Goal: Check status: Check status

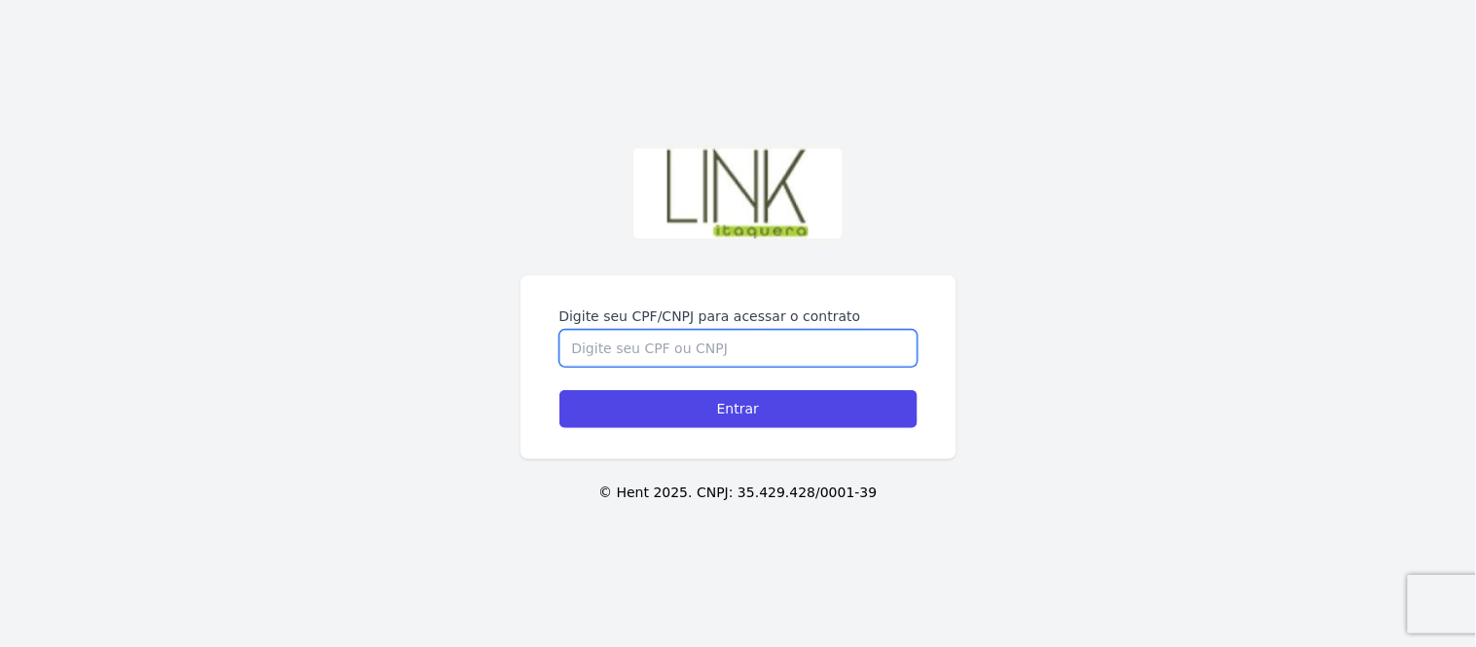
click at [698, 366] on input "Digite seu CPF/CNPJ para acessar o contrato" at bounding box center [739, 348] width 358 height 37
type input "4"
type input "38021829877"
click at [560, 390] on input "Entrar" at bounding box center [739, 409] width 358 height 38
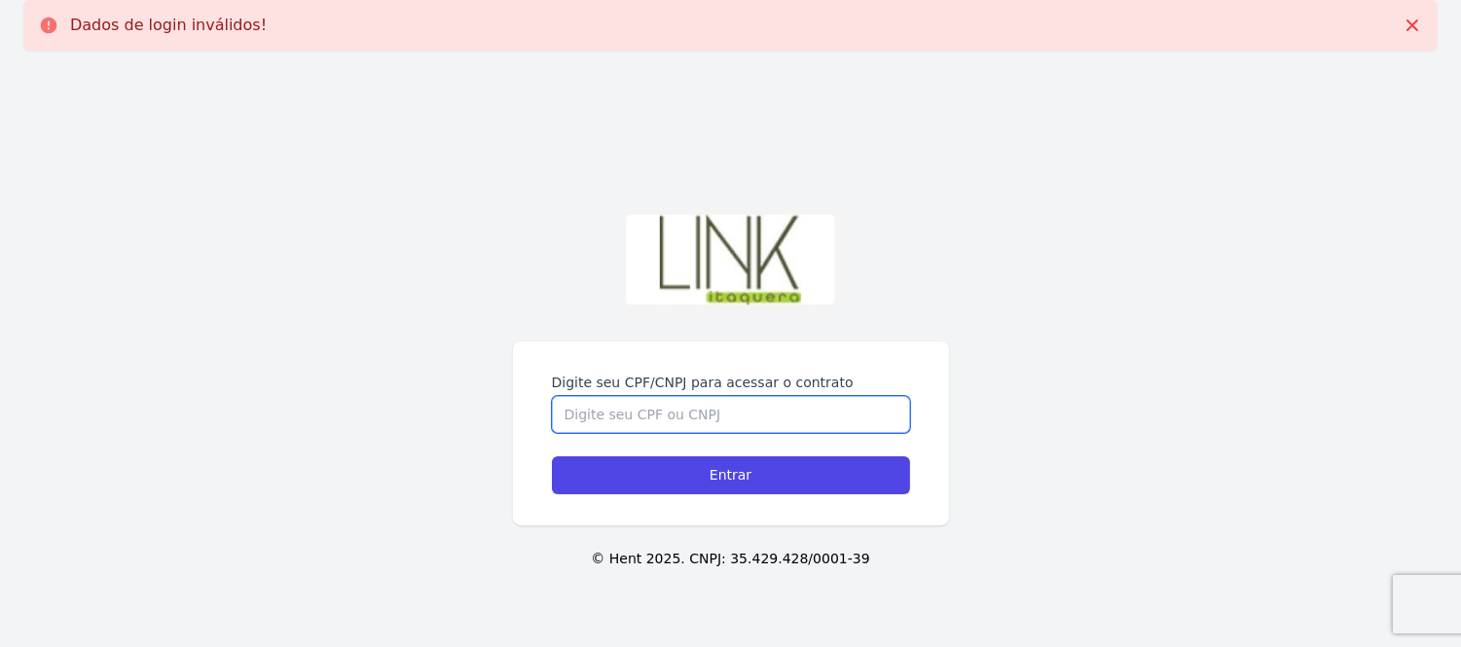
click at [707, 407] on input "Digite seu CPF/CNPJ para acessar o contrato" at bounding box center [731, 414] width 358 height 37
type input "380.218.298-77"
click at [552, 456] on input "Entrar" at bounding box center [731, 475] width 358 height 38
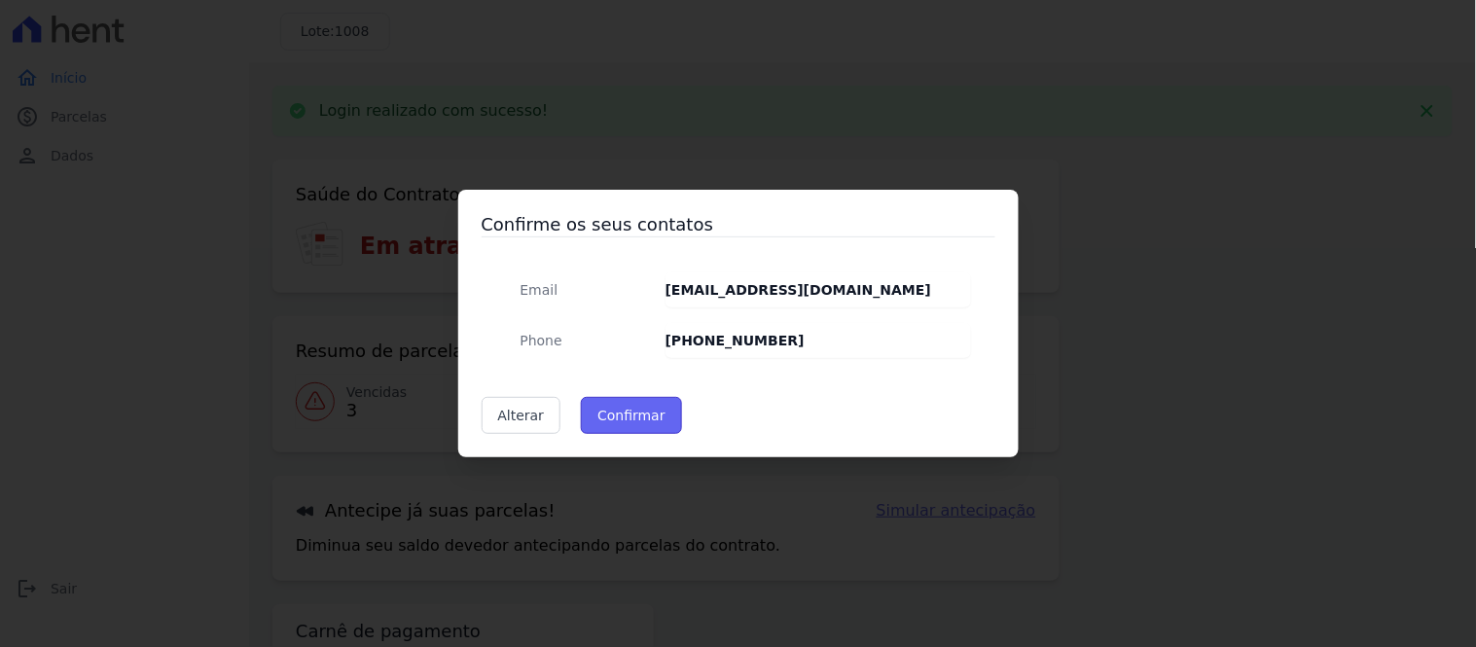
click at [610, 418] on button "Confirmar" at bounding box center [631, 415] width 101 height 37
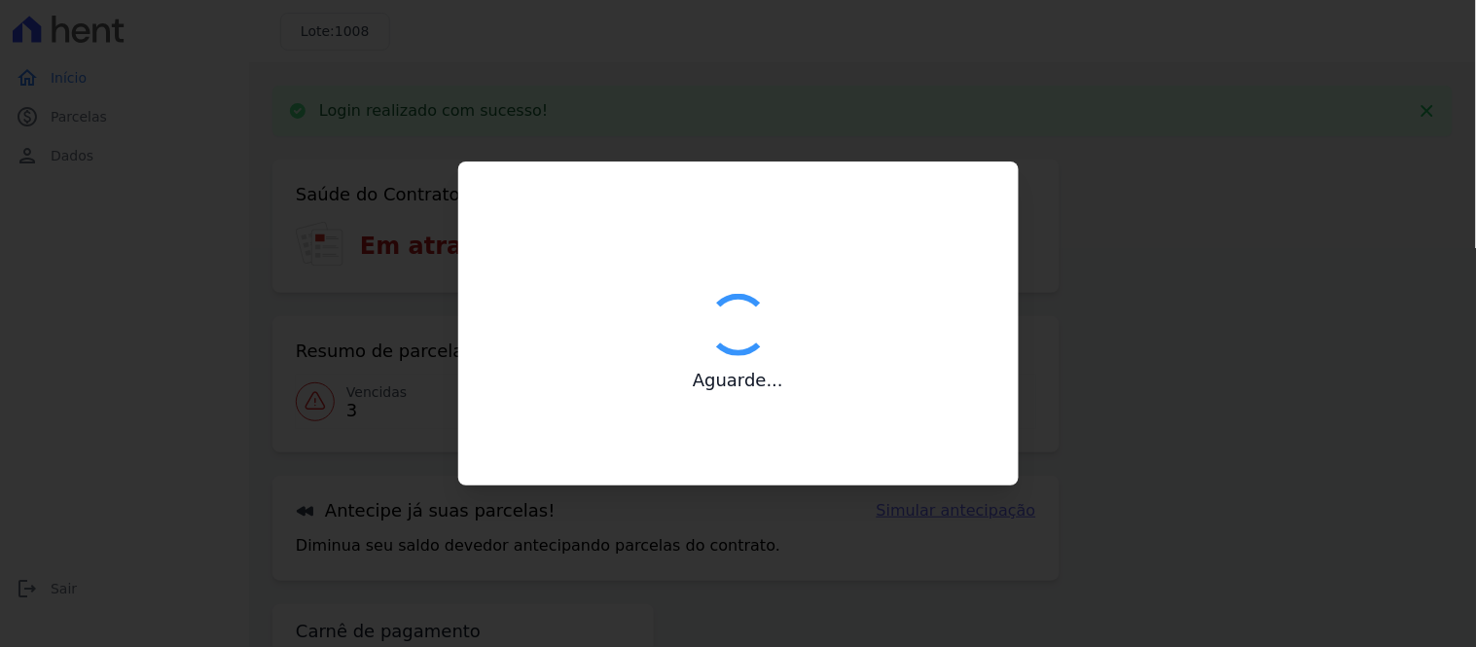
type input "Contatos confirmados com sucesso."
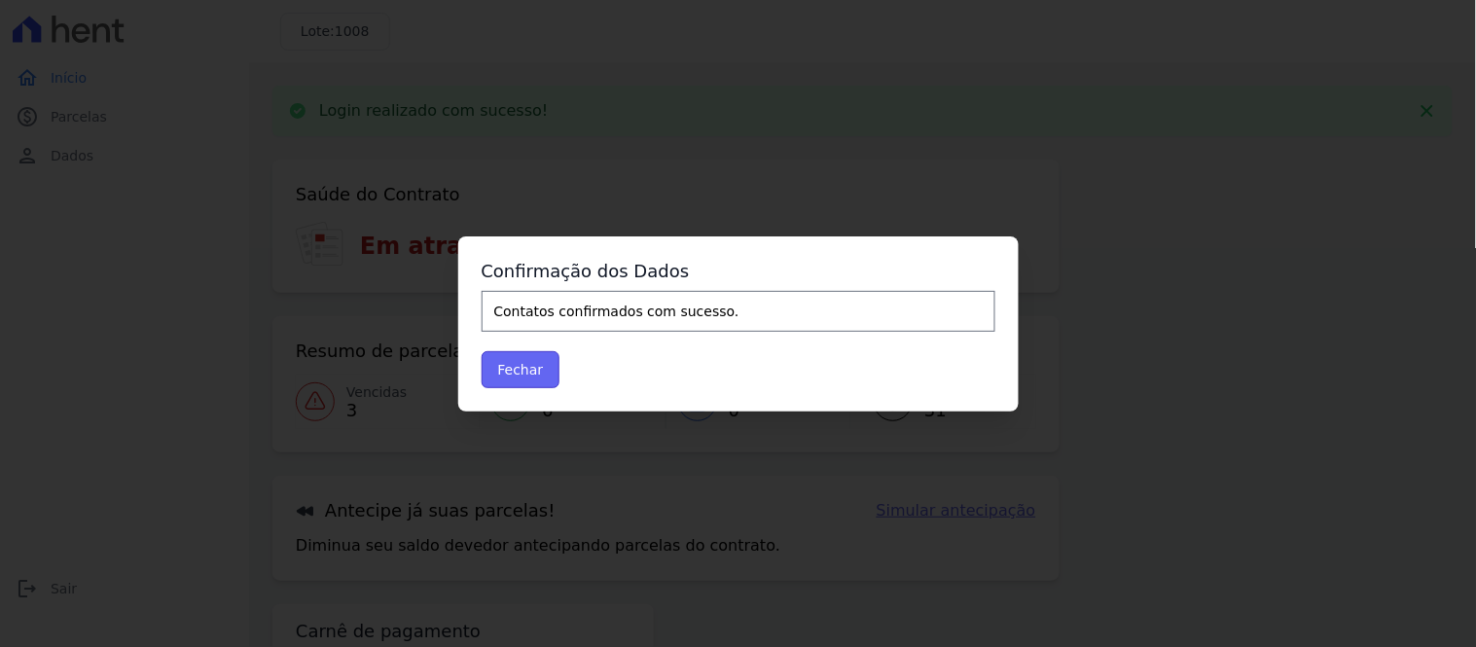
click at [523, 368] on button "Fechar" at bounding box center [521, 369] width 79 height 37
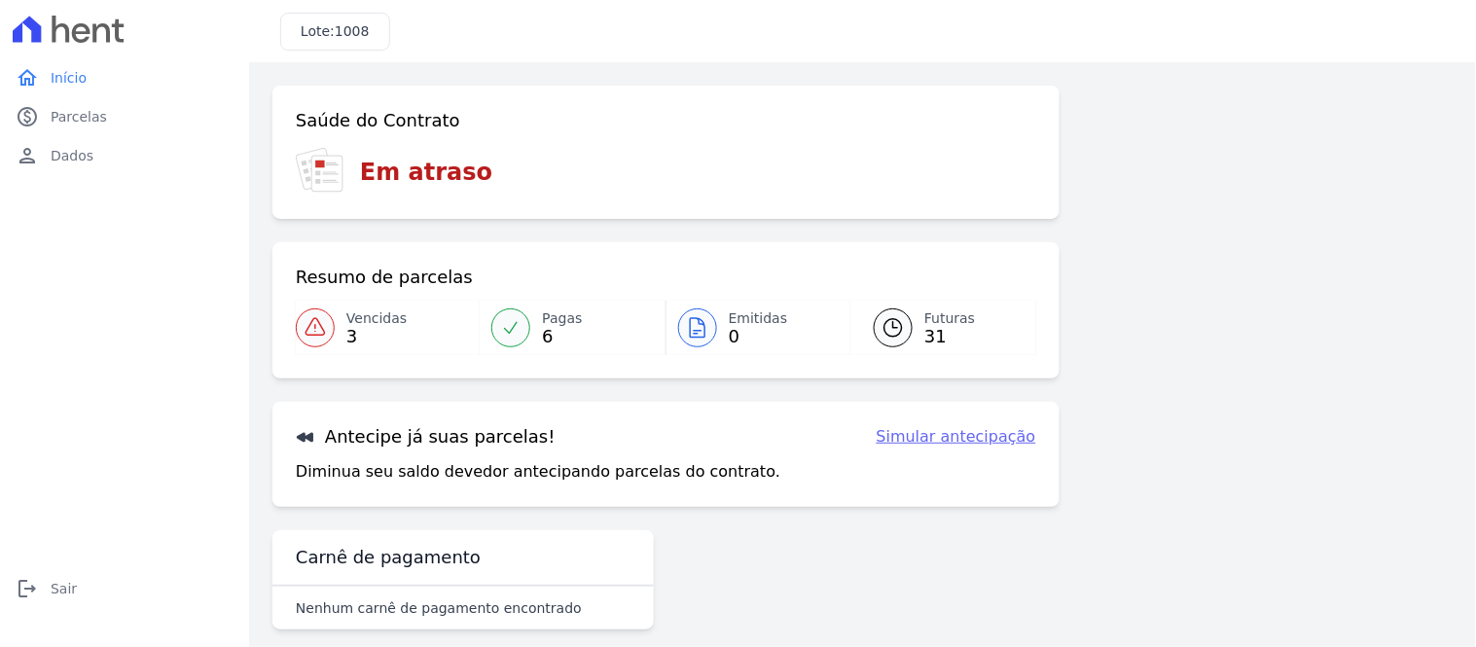
click at [322, 326] on icon at bounding box center [315, 327] width 23 height 23
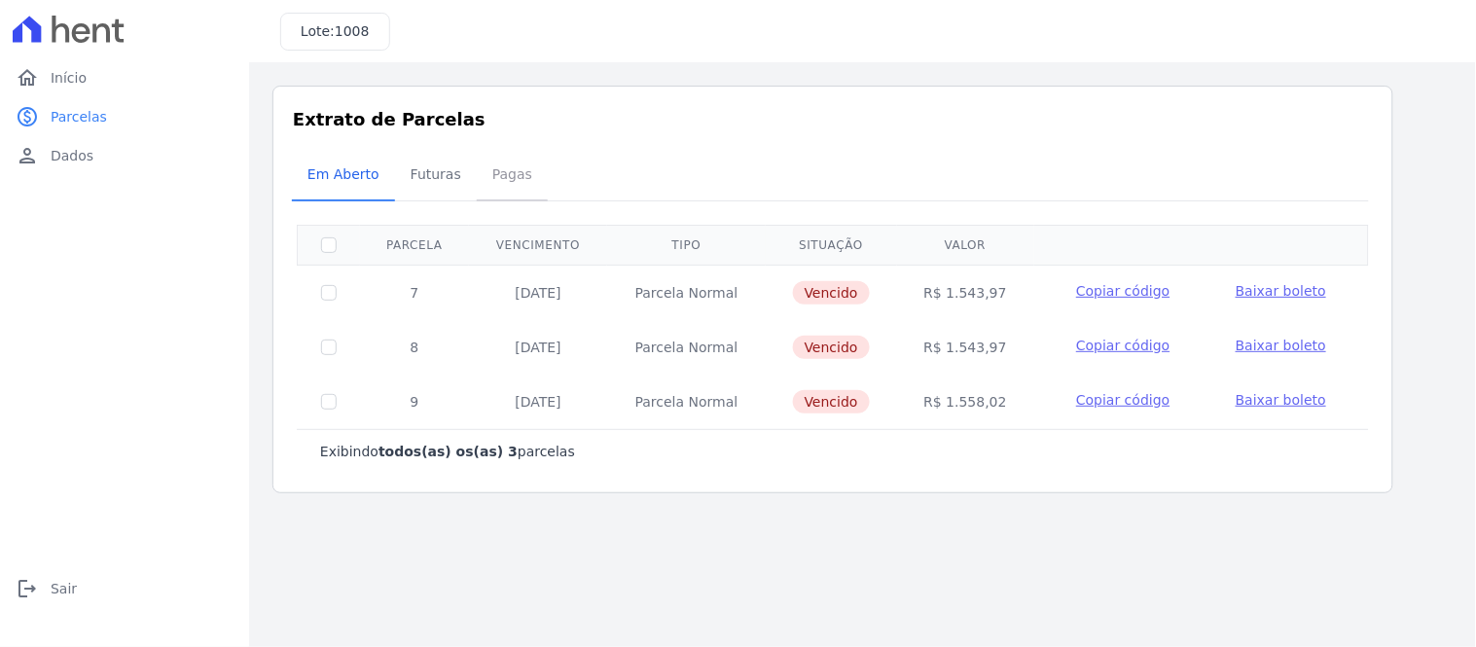
click at [484, 171] on span "Pagas" at bounding box center [512, 174] width 63 height 39
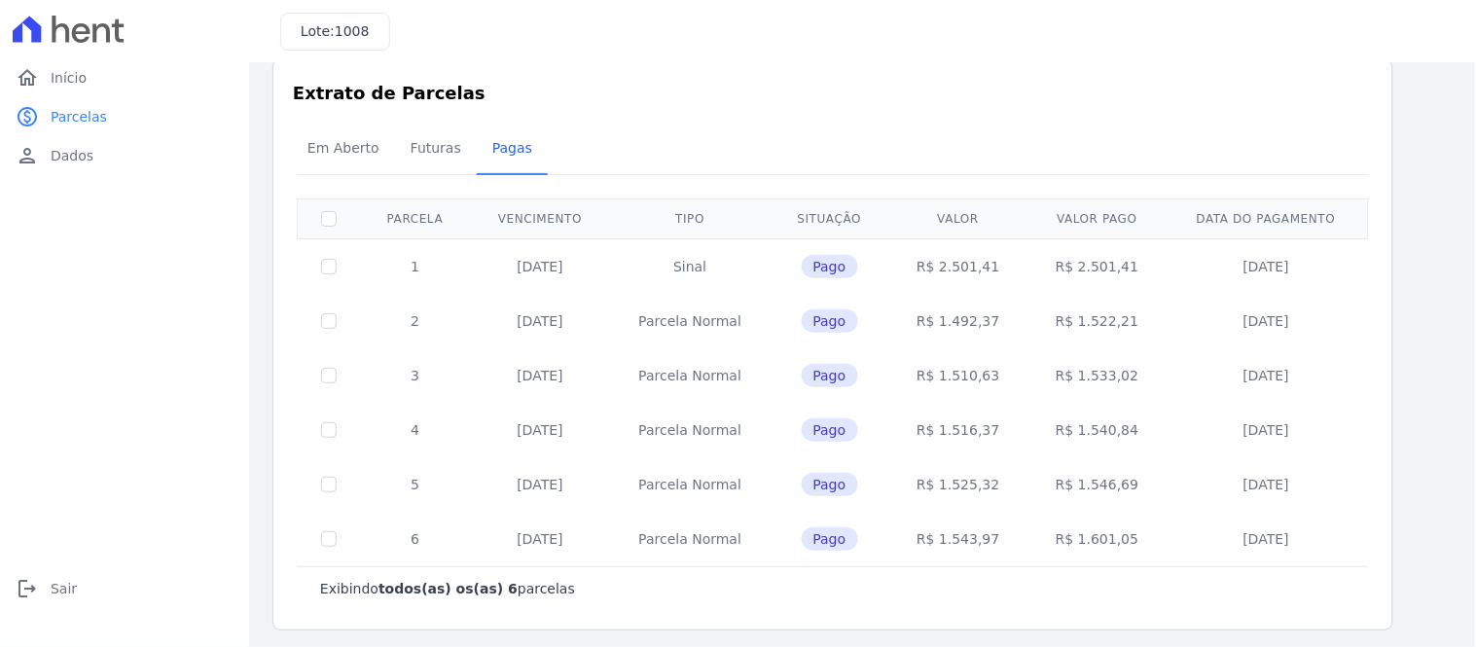
scroll to position [31, 0]
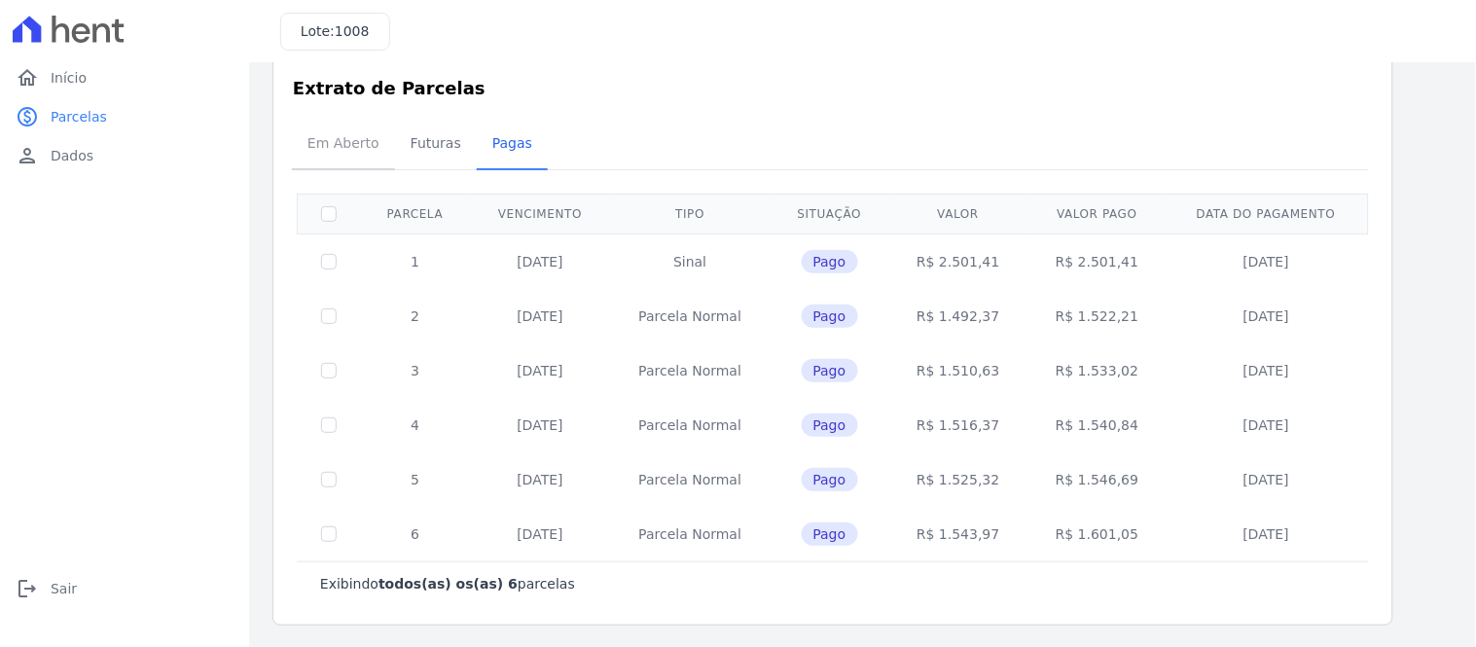
click at [361, 147] on span "Em Aberto" at bounding box center [343, 143] width 95 height 39
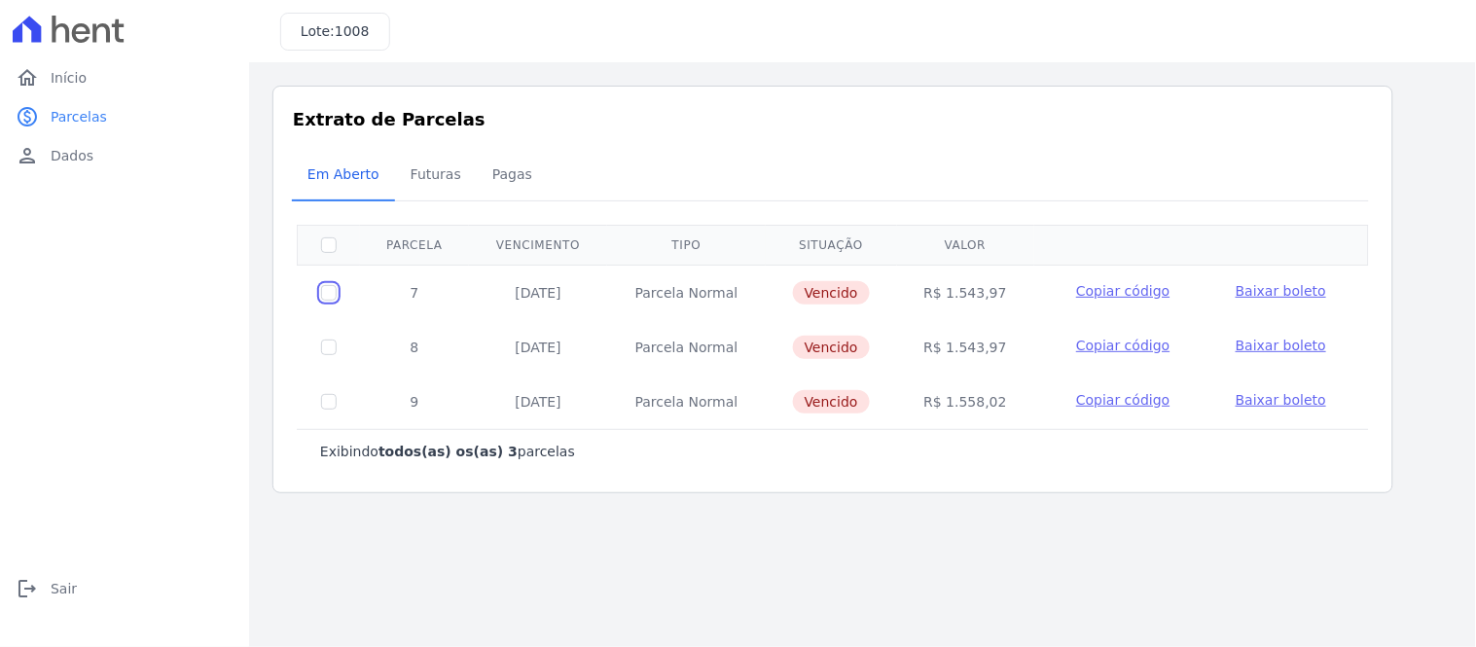
click at [324, 289] on input "checkbox" at bounding box center [329, 293] width 16 height 16
checkbox input "true"
click at [1268, 286] on span "Baixar boleto" at bounding box center [1281, 291] width 90 height 16
